Goal: Task Accomplishment & Management: Manage account settings

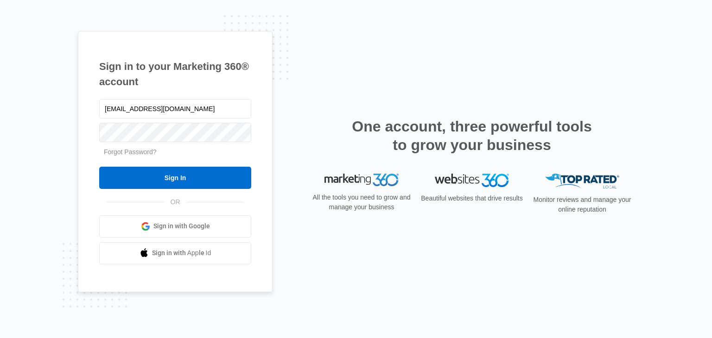
type input "[EMAIL_ADDRESS][DOMAIN_NAME]"
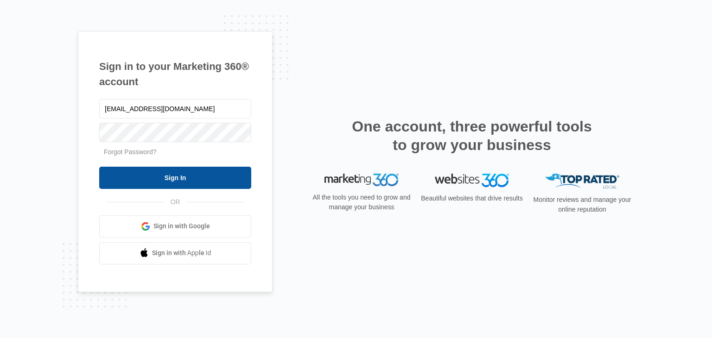
click at [171, 175] on input "Sign In" at bounding box center [175, 178] width 152 height 22
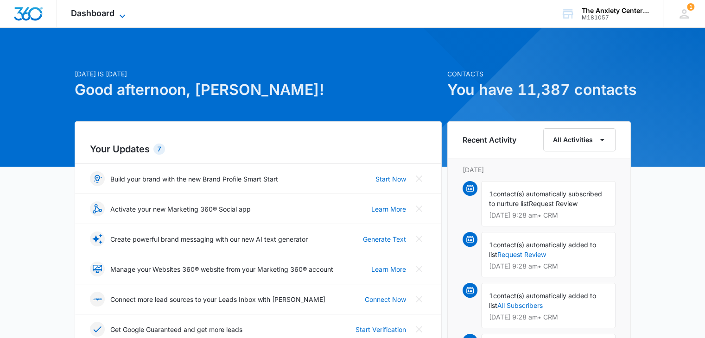
click at [125, 15] on icon at bounding box center [122, 16] width 11 height 11
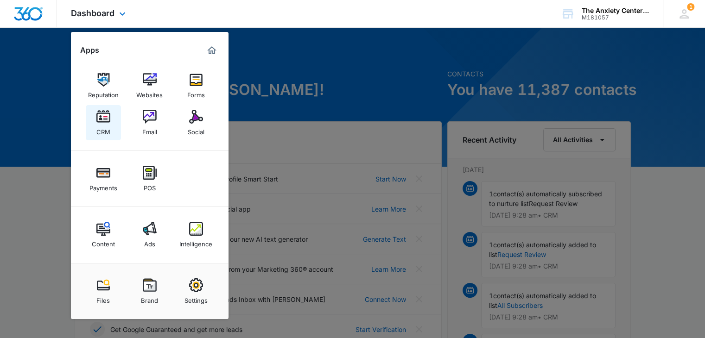
click at [101, 125] on div "CRM" at bounding box center [103, 130] width 14 height 12
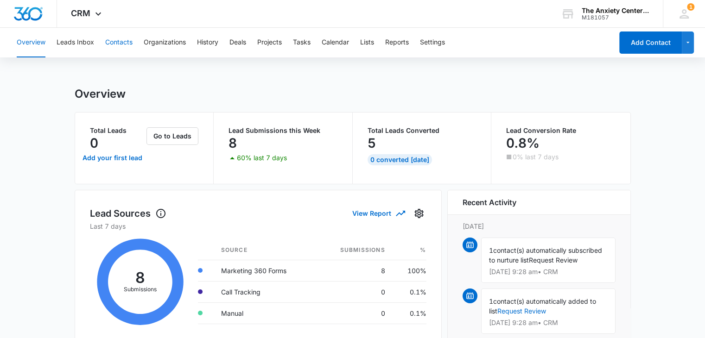
click at [115, 44] on button "Contacts" at bounding box center [118, 43] width 27 height 30
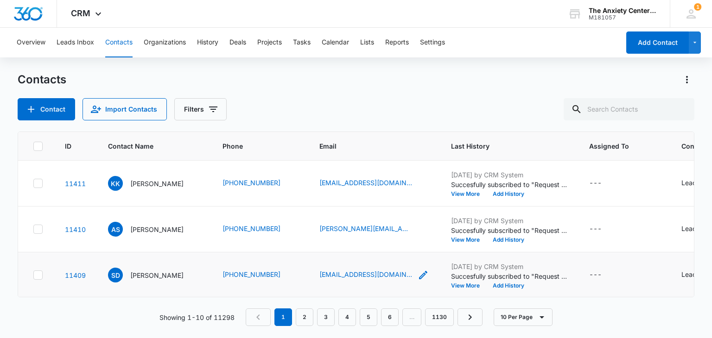
scroll to position [46, 0]
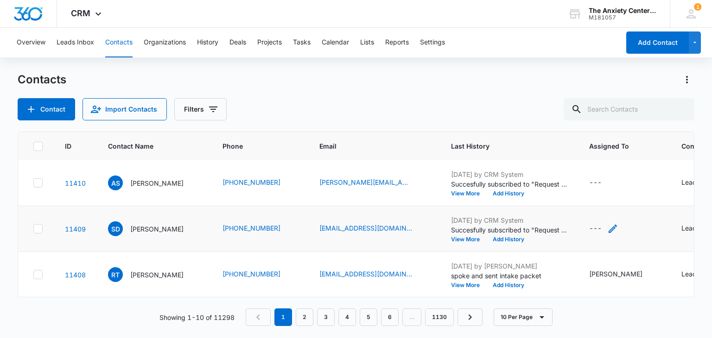
click at [607, 226] on icon "Assigned To - - Select to Edit Field" at bounding box center [612, 228] width 11 height 11
click at [603, 162] on div "Assigned To" at bounding box center [587, 169] width 58 height 21
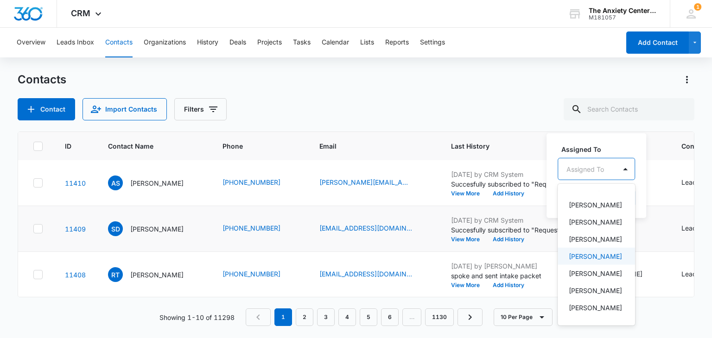
click at [593, 259] on p "Mackenzie Lujin" at bounding box center [595, 257] width 53 height 10
click at [618, 139] on div "Assigned To option Mackenzie Lujin, selected. 21 results available. Use Up and …" at bounding box center [611, 176] width 128 height 86
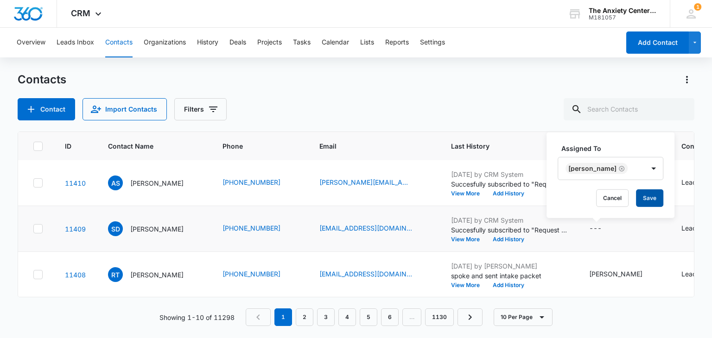
click at [652, 197] on button "Save" at bounding box center [649, 199] width 27 height 18
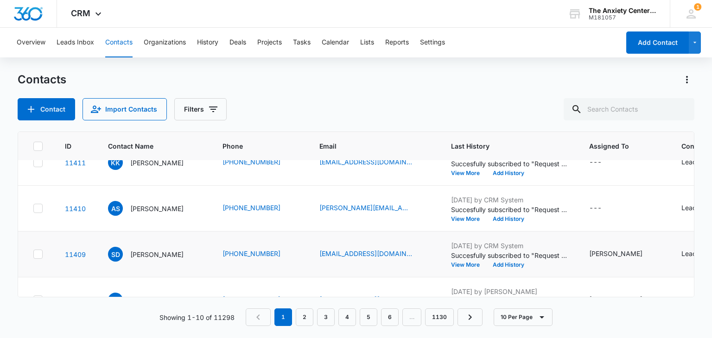
scroll to position [0, 0]
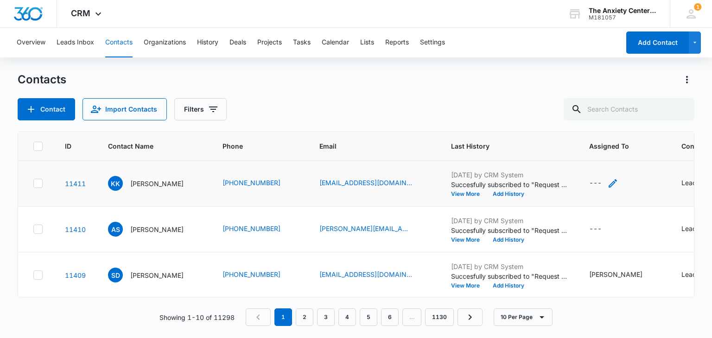
click at [607, 182] on icon "Assigned To - - Select to Edit Field" at bounding box center [612, 183] width 11 height 11
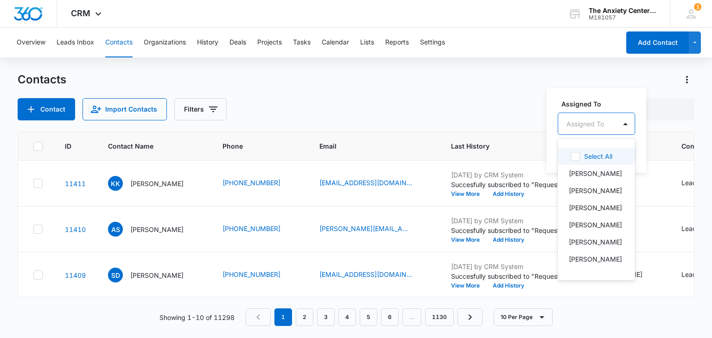
click at [602, 121] on div at bounding box center [586, 124] width 38 height 12
click at [586, 171] on p "Erika Marker" at bounding box center [595, 174] width 53 height 10
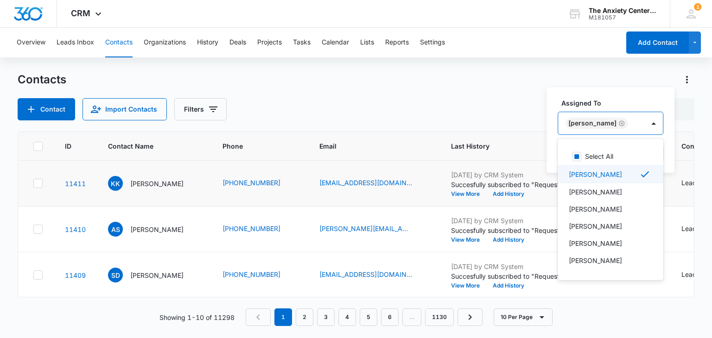
click at [605, 98] on label "Assigned To" at bounding box center [614, 103] width 106 height 10
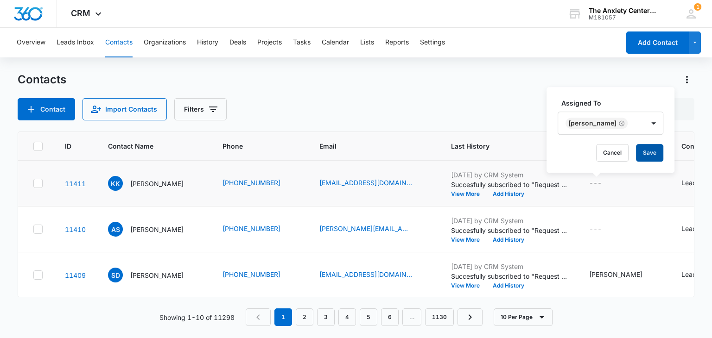
click at [641, 156] on button "Save" at bounding box center [649, 153] width 27 height 18
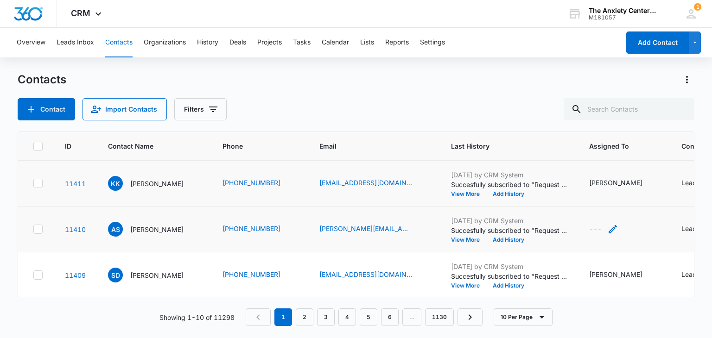
click at [607, 227] on icon "Assigned To - - Select to Edit Field" at bounding box center [612, 229] width 11 height 11
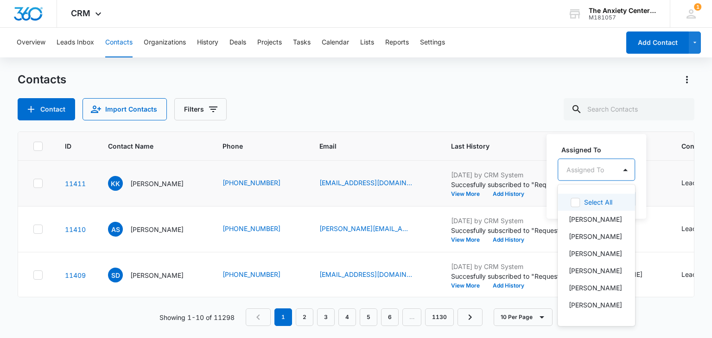
click at [594, 166] on div at bounding box center [586, 170] width 38 height 12
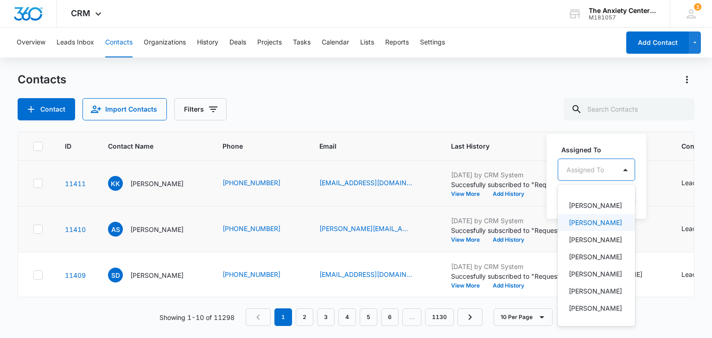
click at [595, 227] on p "Sara Backhus" at bounding box center [595, 223] width 53 height 10
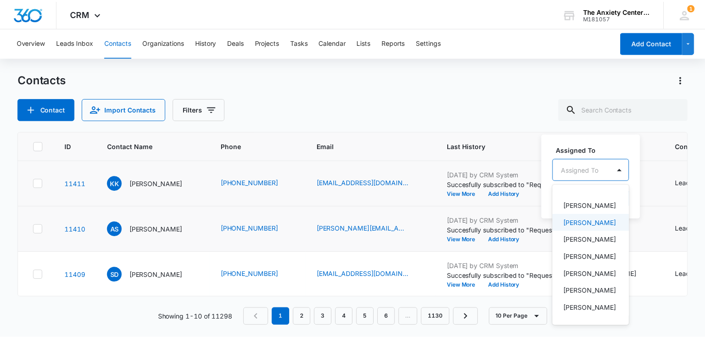
scroll to position [239, 0]
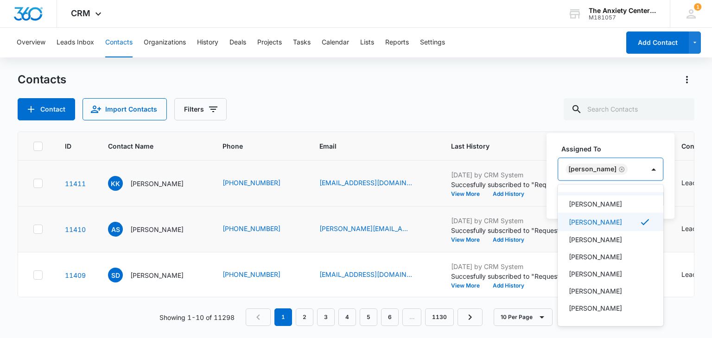
click at [625, 138] on div "Assigned To option Sara Backhus, selected. 21 results available. Use Up and Dow…" at bounding box center [611, 176] width 128 height 86
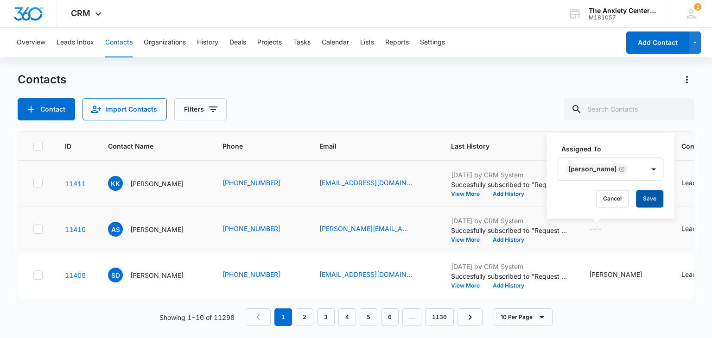
click at [647, 201] on button "Save" at bounding box center [649, 199] width 27 height 18
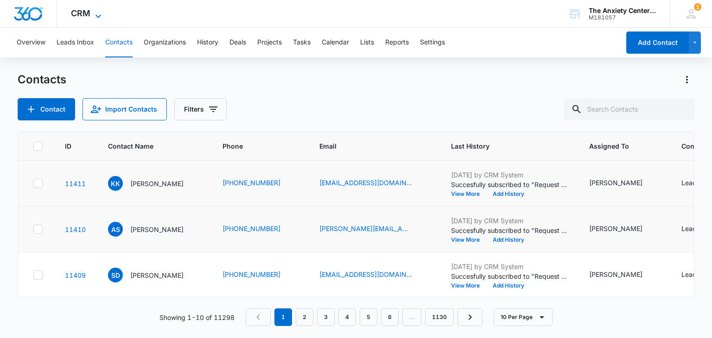
click at [101, 14] on icon at bounding box center [98, 16] width 11 height 11
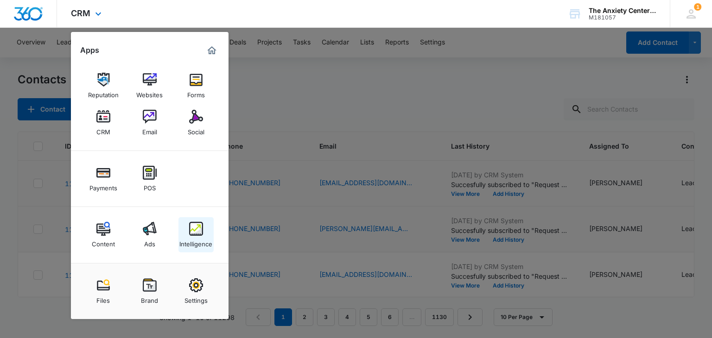
click at [200, 242] on div "Intelligence" at bounding box center [195, 242] width 33 height 12
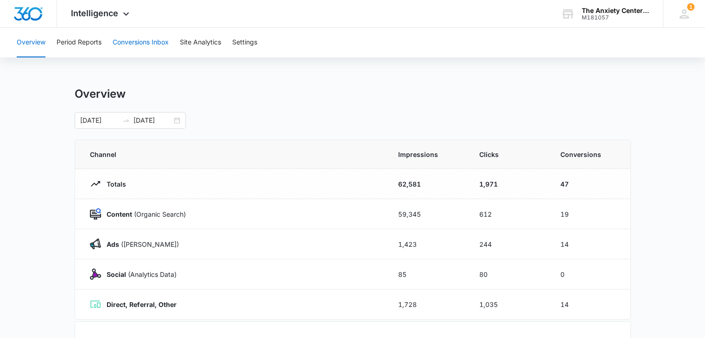
click at [153, 45] on button "Conversions Inbox" at bounding box center [141, 43] width 56 height 30
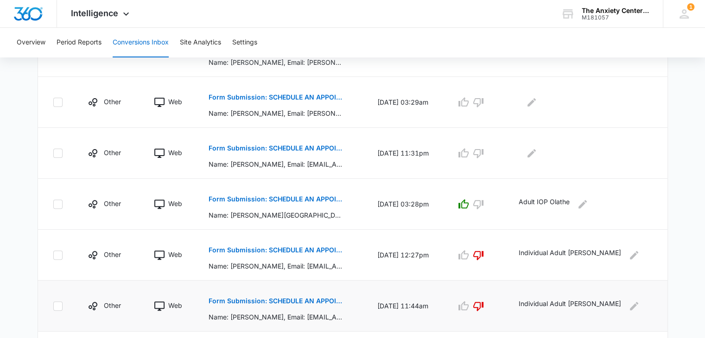
scroll to position [278, 0]
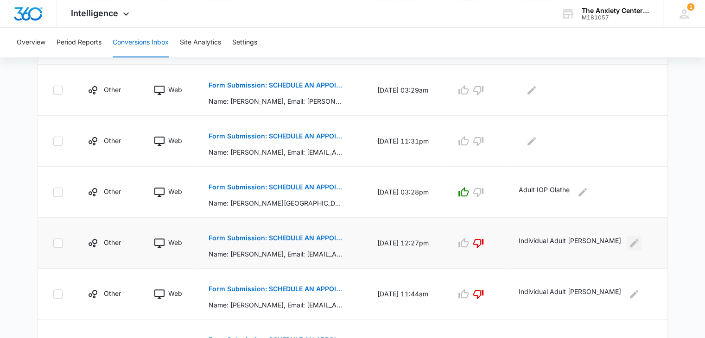
click at [630, 247] on icon "Edit Comments" at bounding box center [634, 243] width 11 height 11
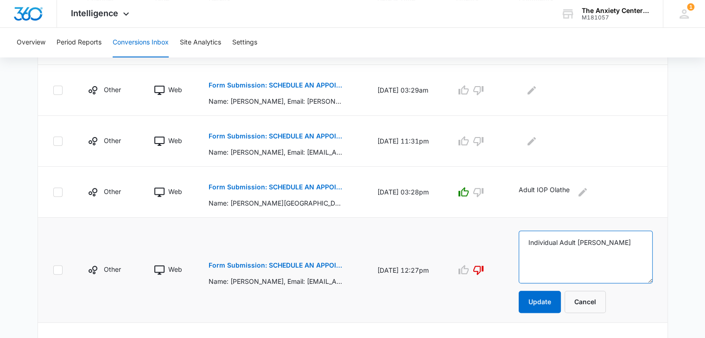
drag, startPoint x: 548, startPoint y: 245, endPoint x: 639, endPoint y: 242, distance: 91.8
click at [639, 242] on textarea "Individual Adult Lawrence" at bounding box center [586, 257] width 134 height 53
click at [600, 305] on button "Cancel" at bounding box center [585, 302] width 41 height 22
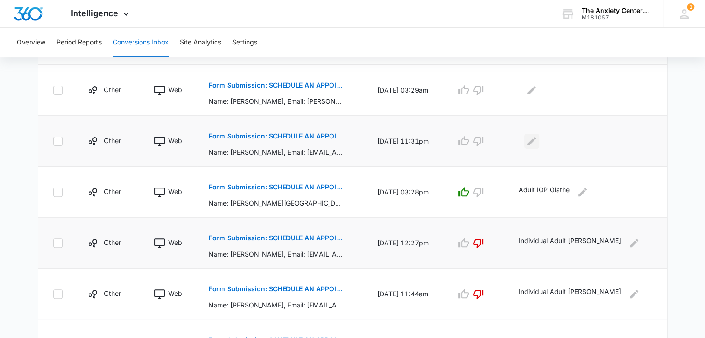
click at [537, 140] on icon "Edit Comments" at bounding box center [531, 141] width 11 height 11
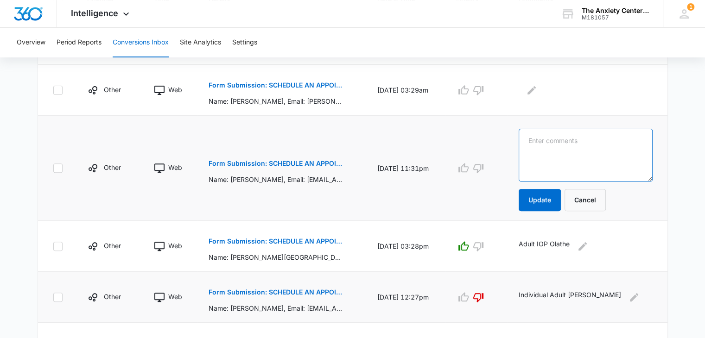
paste textarea "Individual Adult Lawrence"
type textarea "Individual Adult Olathe"
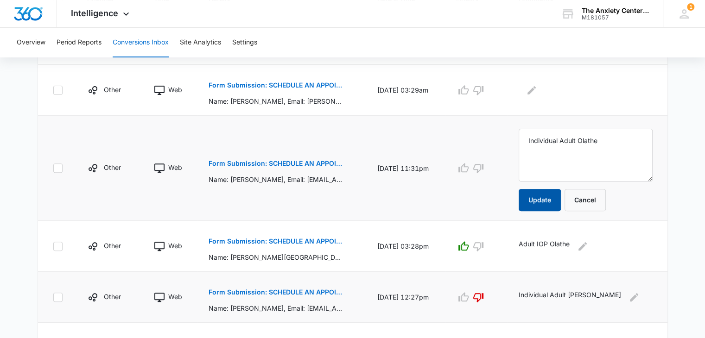
click at [559, 204] on button "Update" at bounding box center [540, 200] width 42 height 22
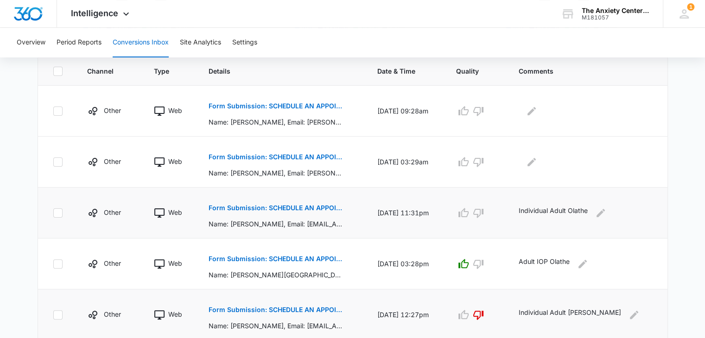
scroll to position [185, 0]
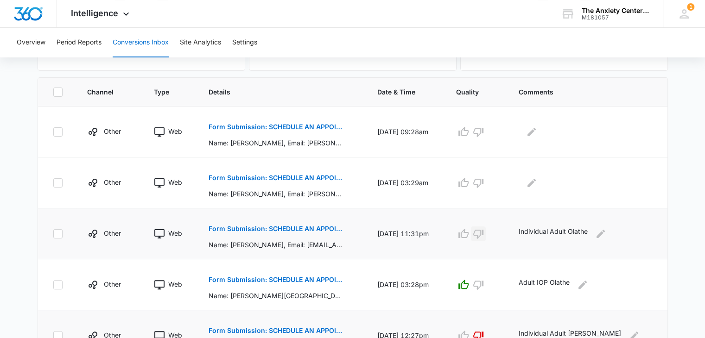
click at [484, 235] on icon "button" at bounding box center [478, 234] width 10 height 9
click at [587, 286] on icon "Edit Comments" at bounding box center [583, 285] width 8 height 8
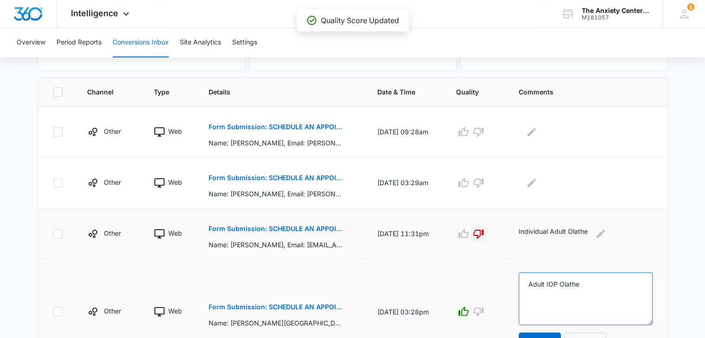
drag, startPoint x: 551, startPoint y: 286, endPoint x: 610, endPoint y: 286, distance: 58.4
click at [610, 286] on textarea "Adult IOP Olathe" at bounding box center [586, 299] width 134 height 53
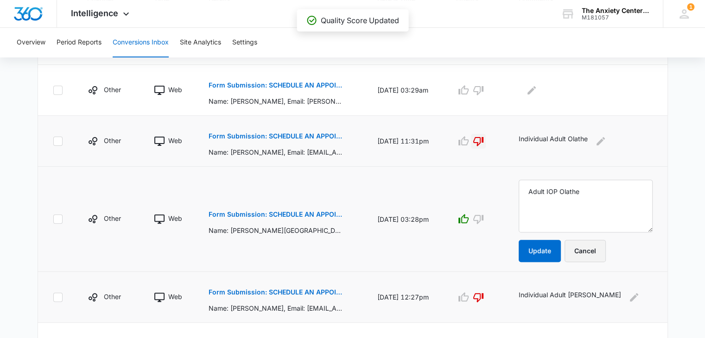
click at [606, 251] on button "Cancel" at bounding box center [585, 251] width 41 height 22
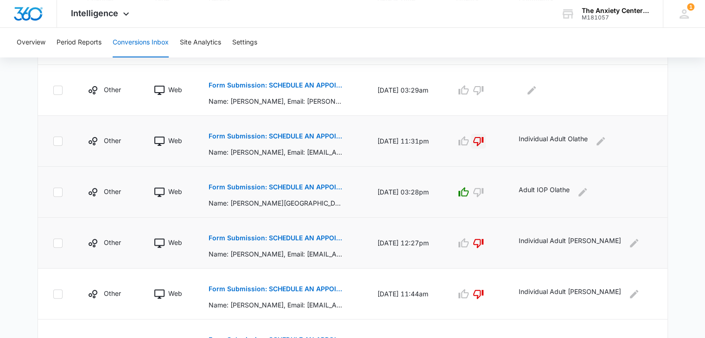
scroll to position [139, 0]
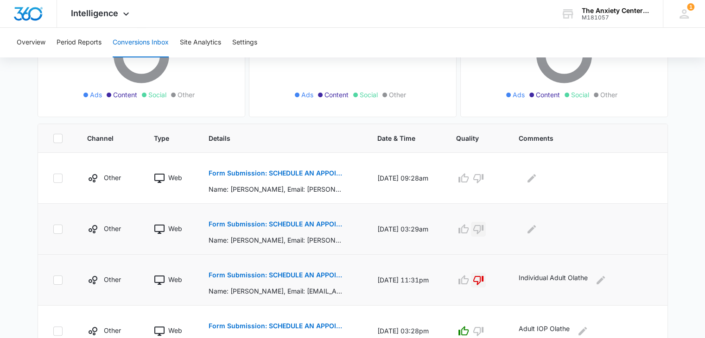
click at [484, 231] on icon "button" at bounding box center [478, 229] width 11 height 11
click at [469, 179] on icon "button" at bounding box center [464, 177] width 10 height 9
click at [537, 179] on icon "Edit Comments" at bounding box center [531, 178] width 11 height 11
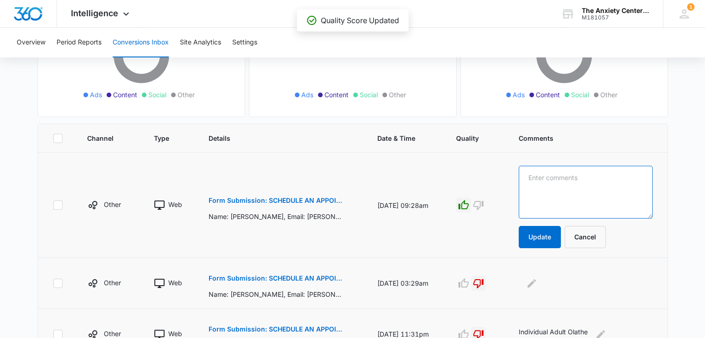
paste textarea "Adult IOP Olathe"
type textarea "Adult IOP Olathe"
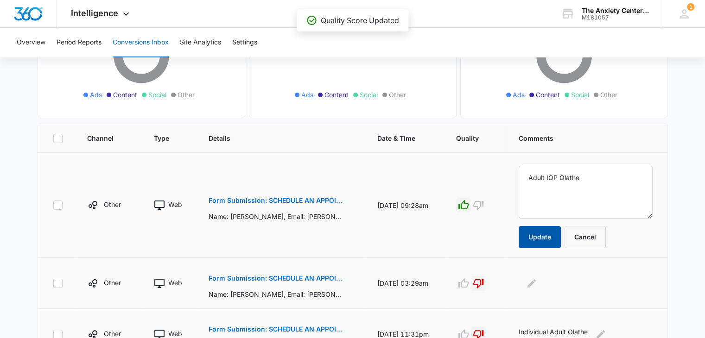
click at [561, 240] on button "Update" at bounding box center [540, 237] width 42 height 22
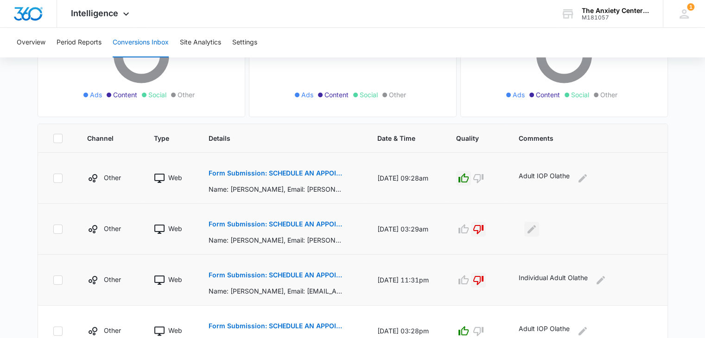
click at [537, 230] on icon "Edit Comments" at bounding box center [531, 229] width 11 height 11
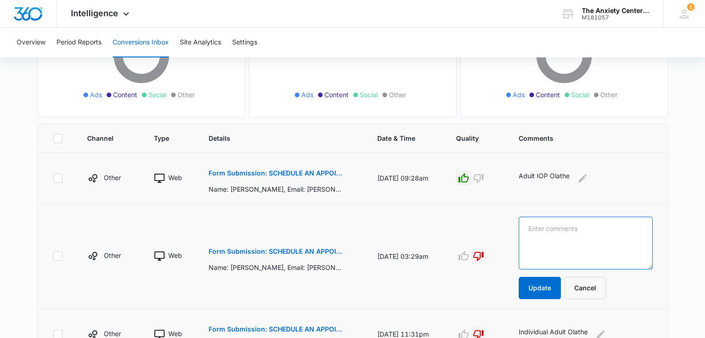
click at [560, 230] on textarea at bounding box center [586, 243] width 134 height 53
type textarea "cleaning quote-spam"
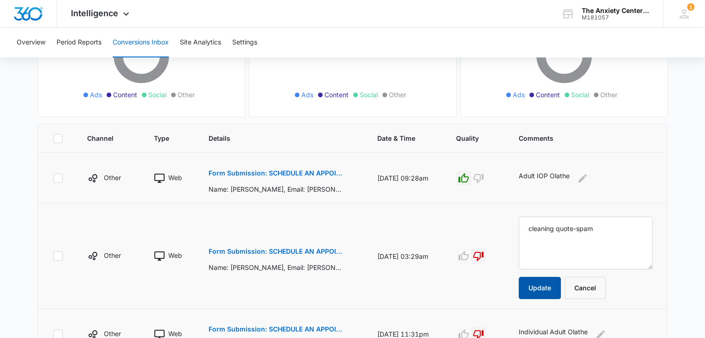
click at [558, 288] on button "Update" at bounding box center [540, 288] width 42 height 22
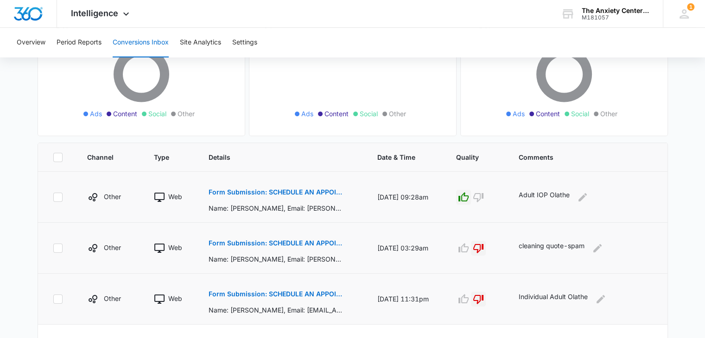
scroll to position [0, 0]
